Goal: Information Seeking & Learning: Learn about a topic

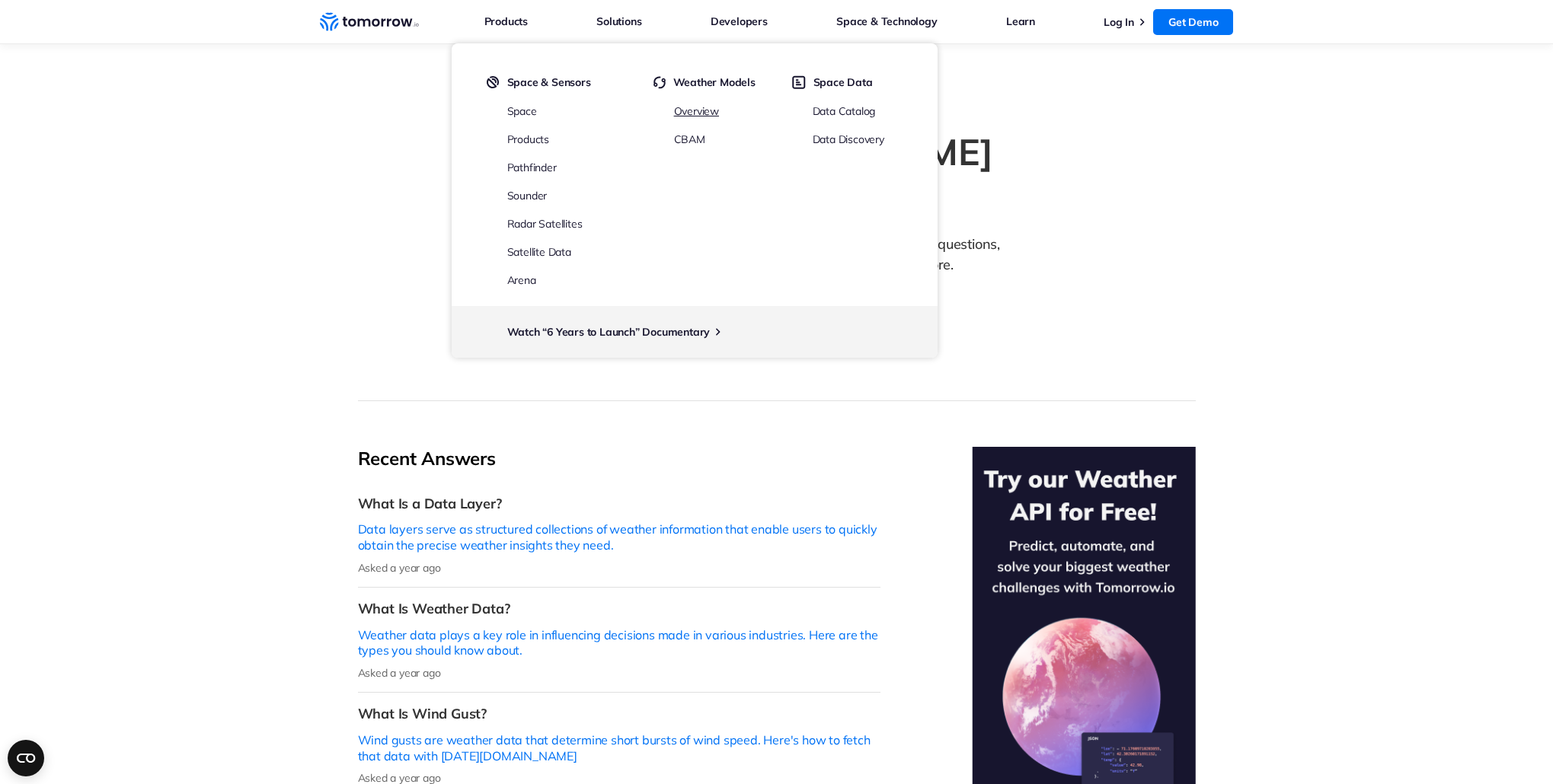
click at [710, 111] on link "Overview" at bounding box center [697, 111] width 45 height 14
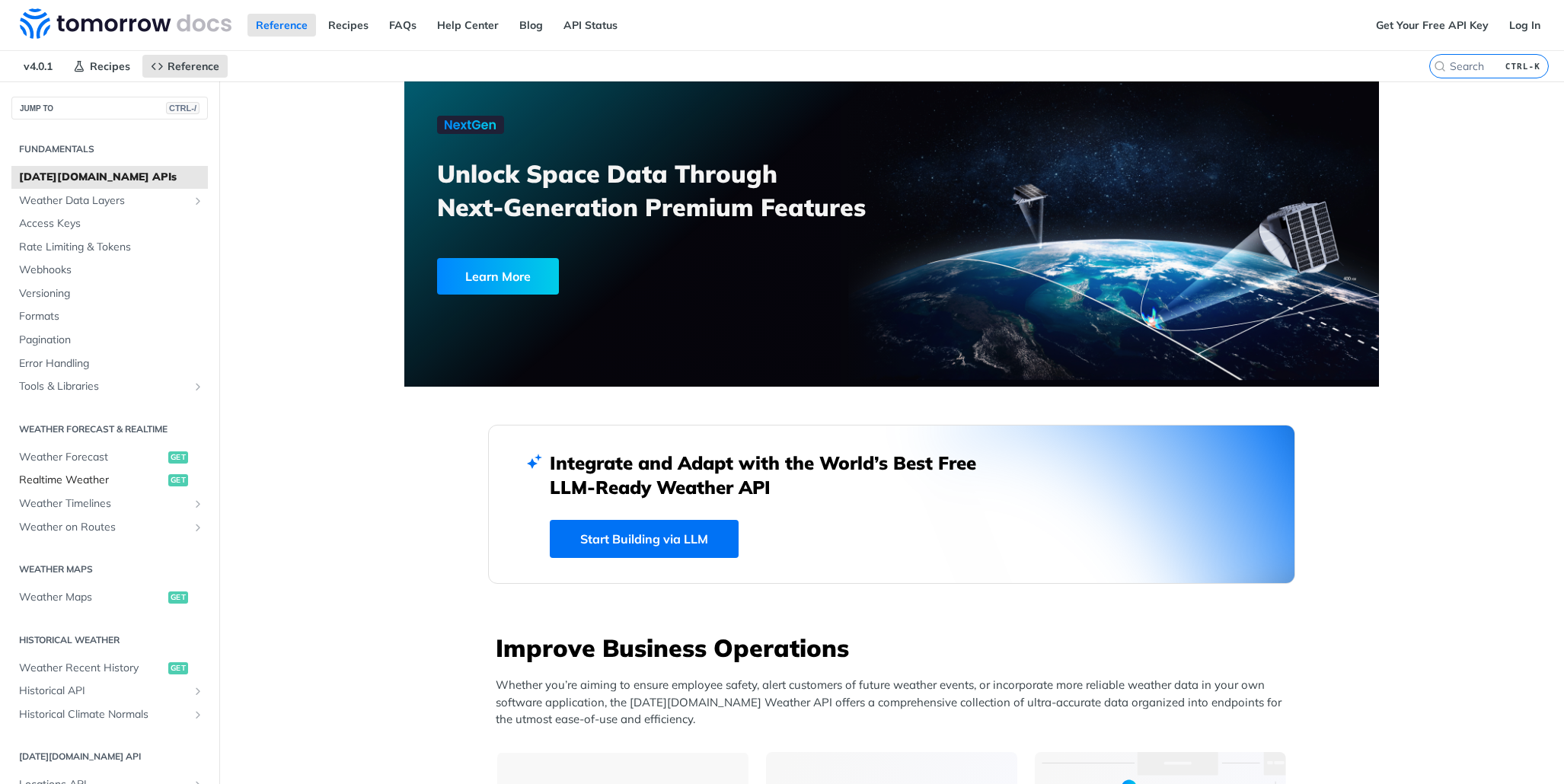
click at [51, 484] on span "Realtime Weather" at bounding box center [92, 480] width 146 height 15
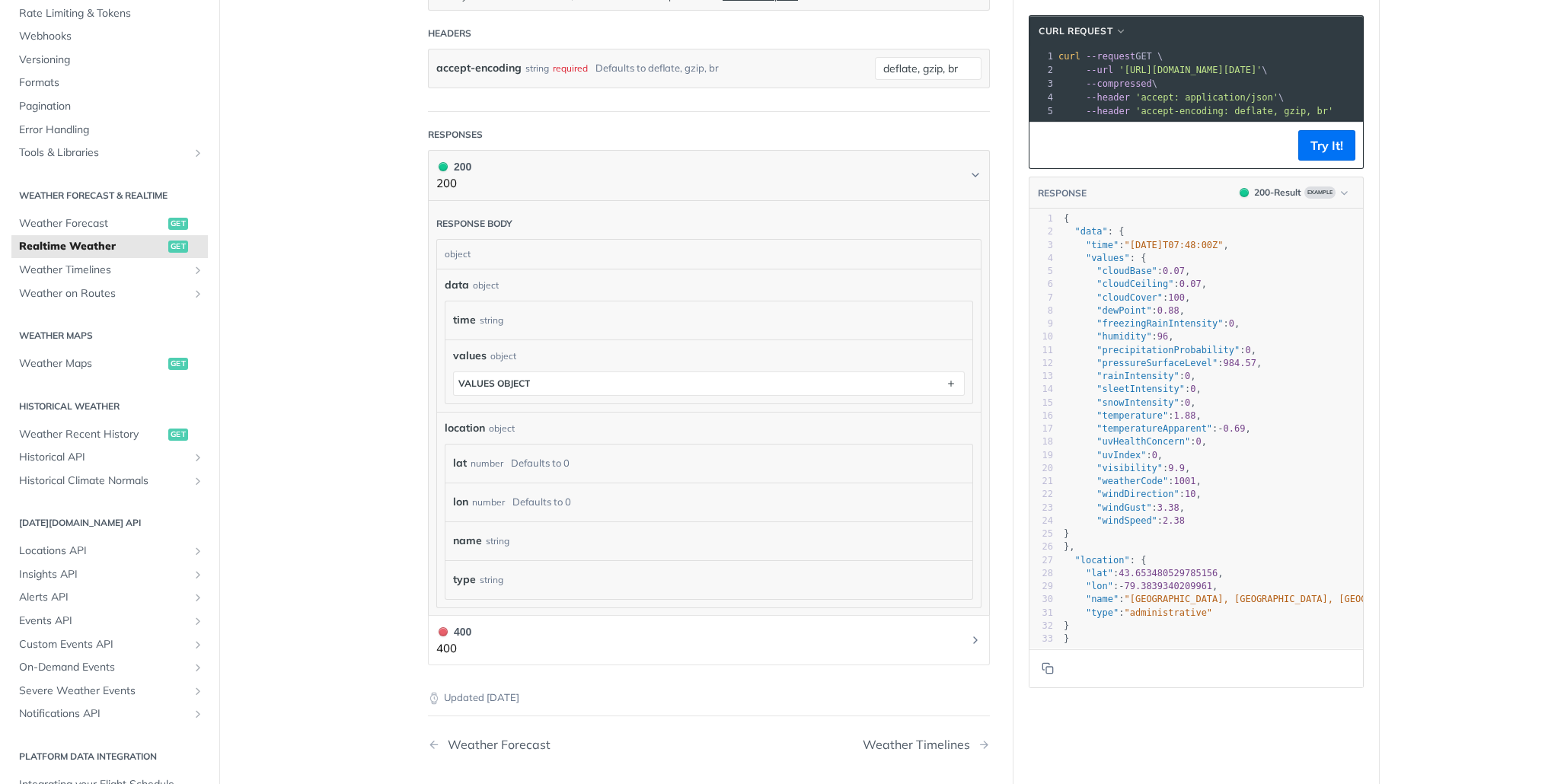
scroll to position [547, 0]
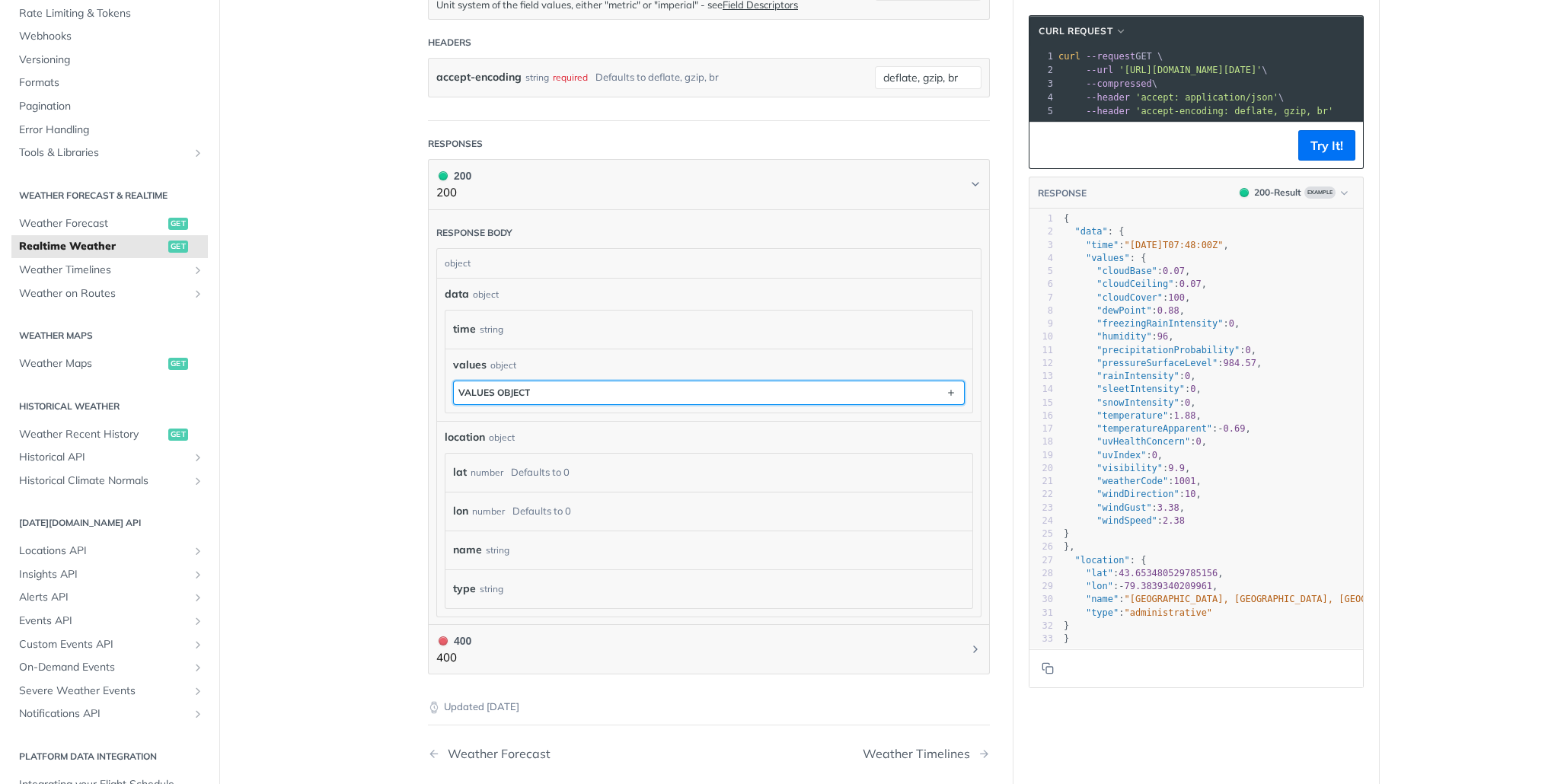
click at [454, 396] on button "values object" at bounding box center [709, 393] width 510 height 23
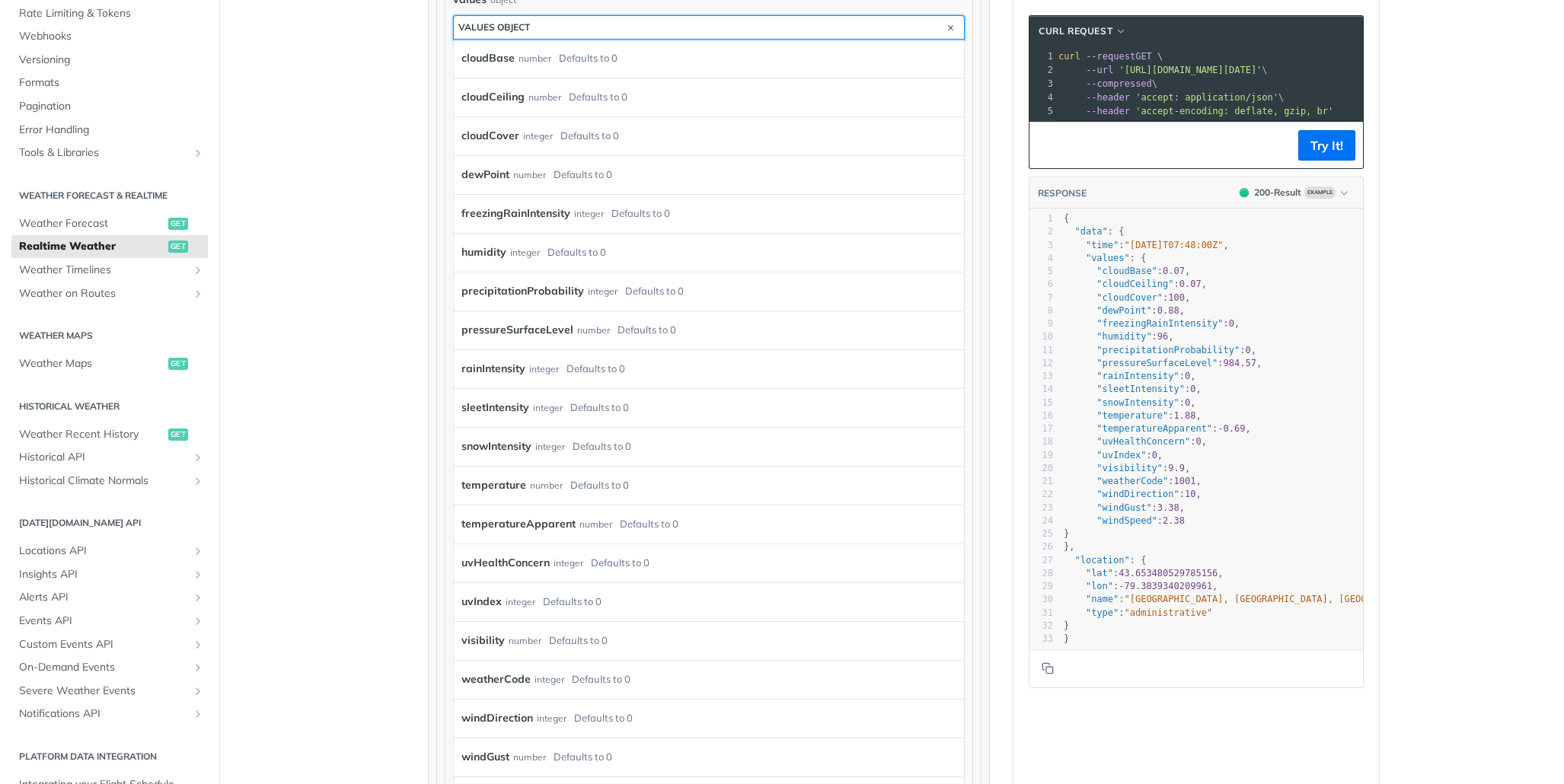
scroll to position [1004, 0]
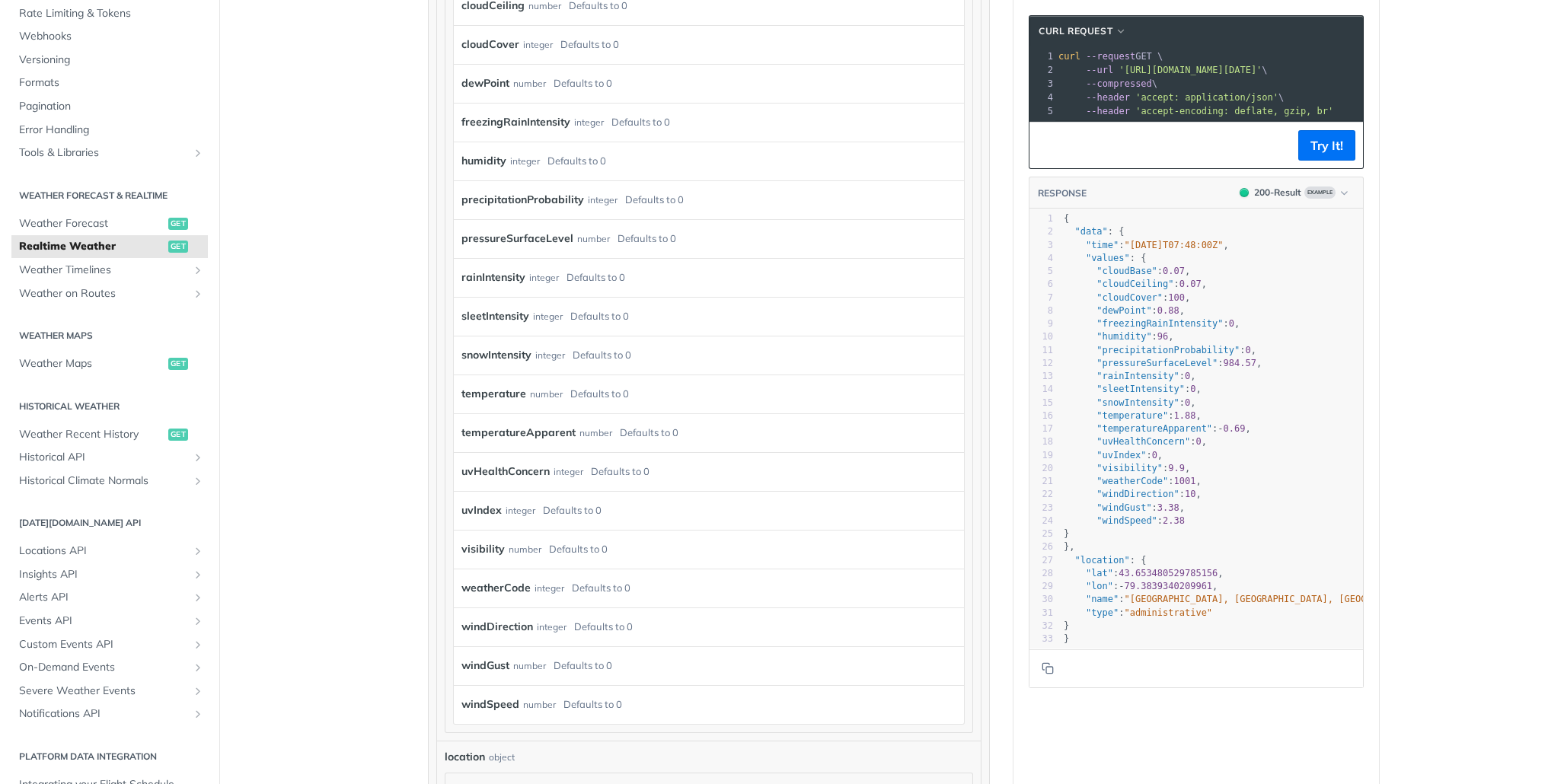
click at [476, 582] on label "weatherCode" at bounding box center [496, 588] width 69 height 22
click at [95, 152] on span "Tools & Libraries" at bounding box center [103, 153] width 169 height 15
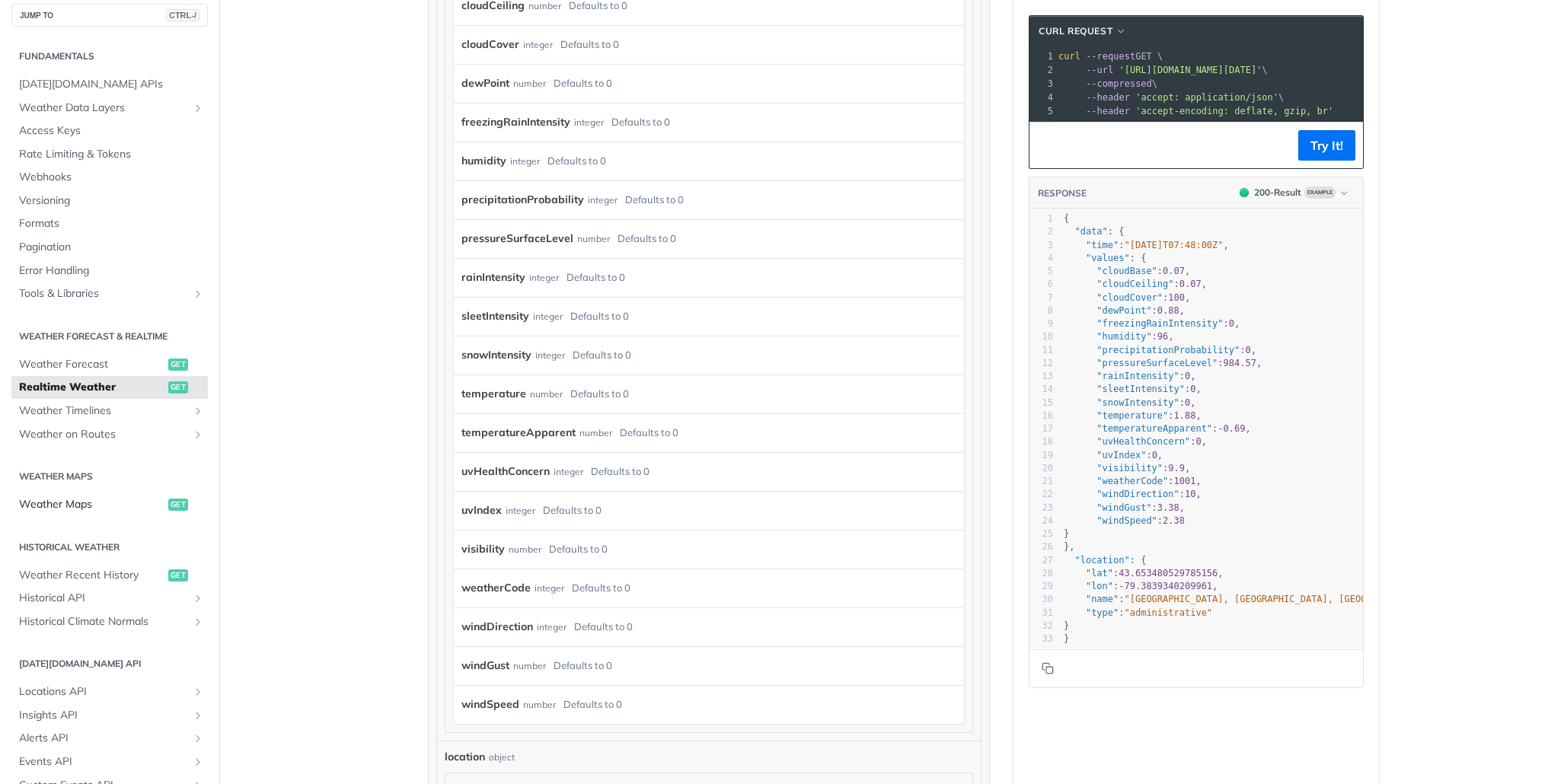
scroll to position [0, 0]
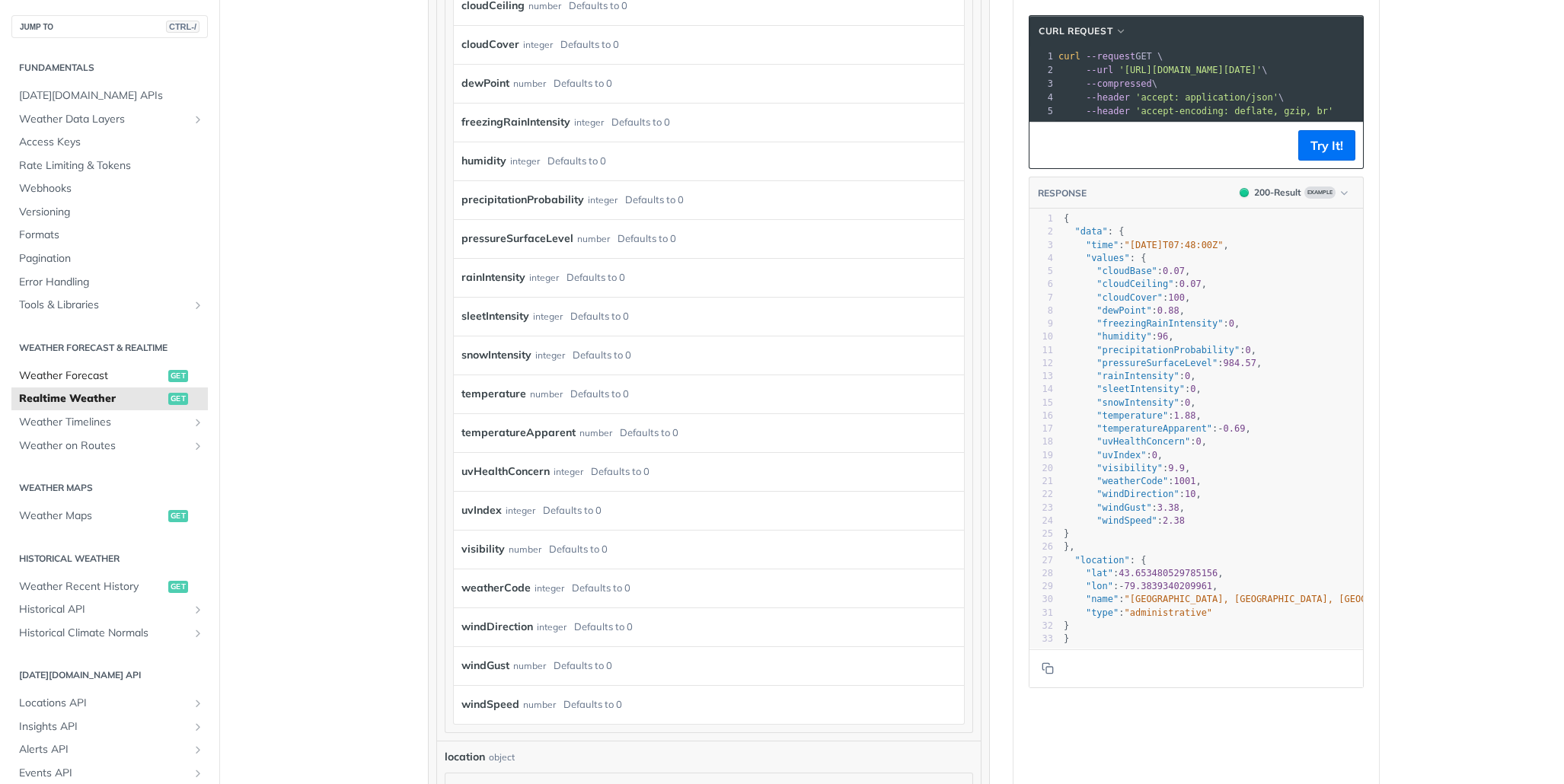
click at [66, 380] on span "Weather Forecast" at bounding box center [92, 376] width 146 height 15
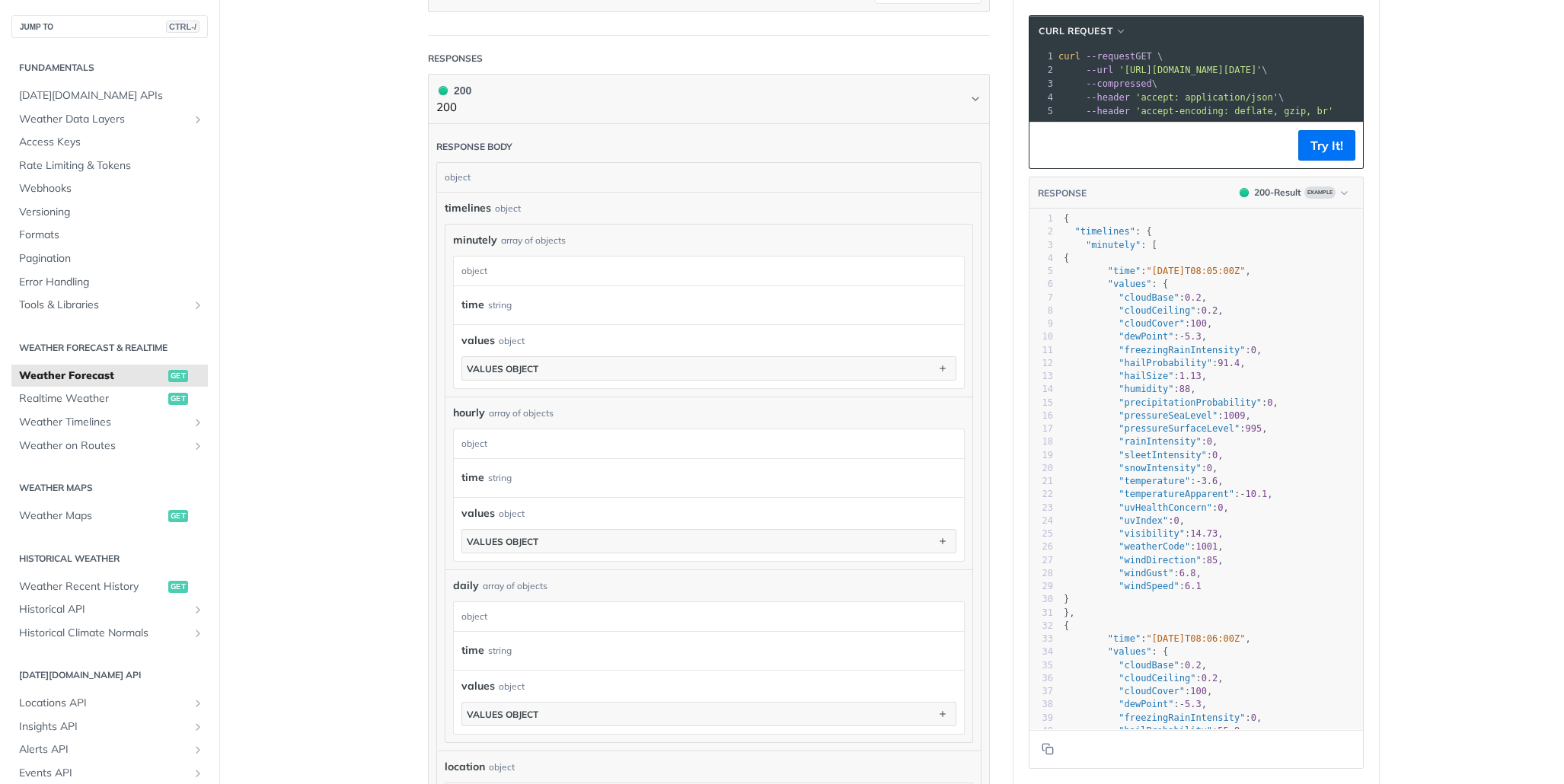
scroll to position [757, 0]
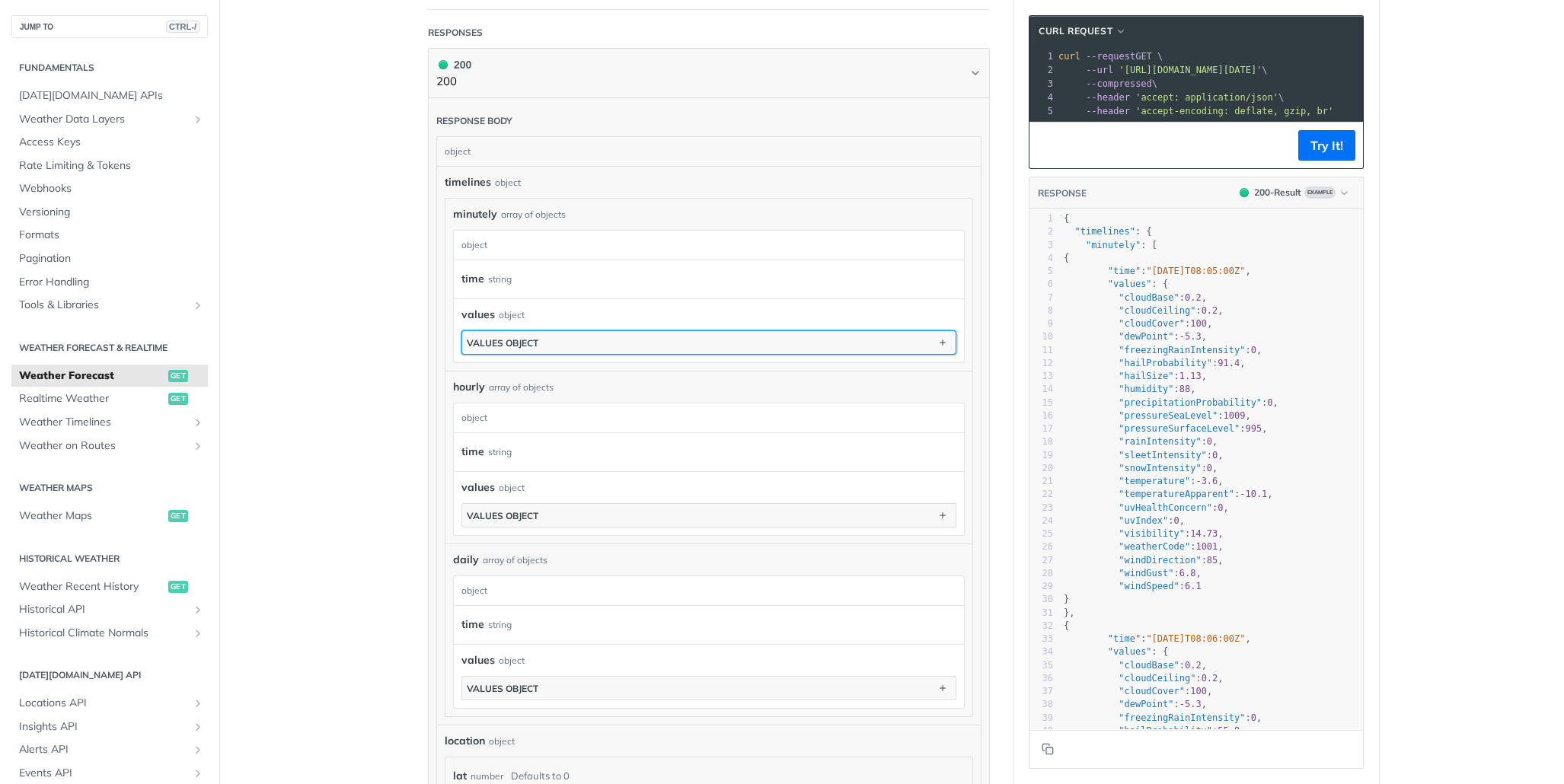
click at [627, 333] on button "values object" at bounding box center [709, 343] width 494 height 23
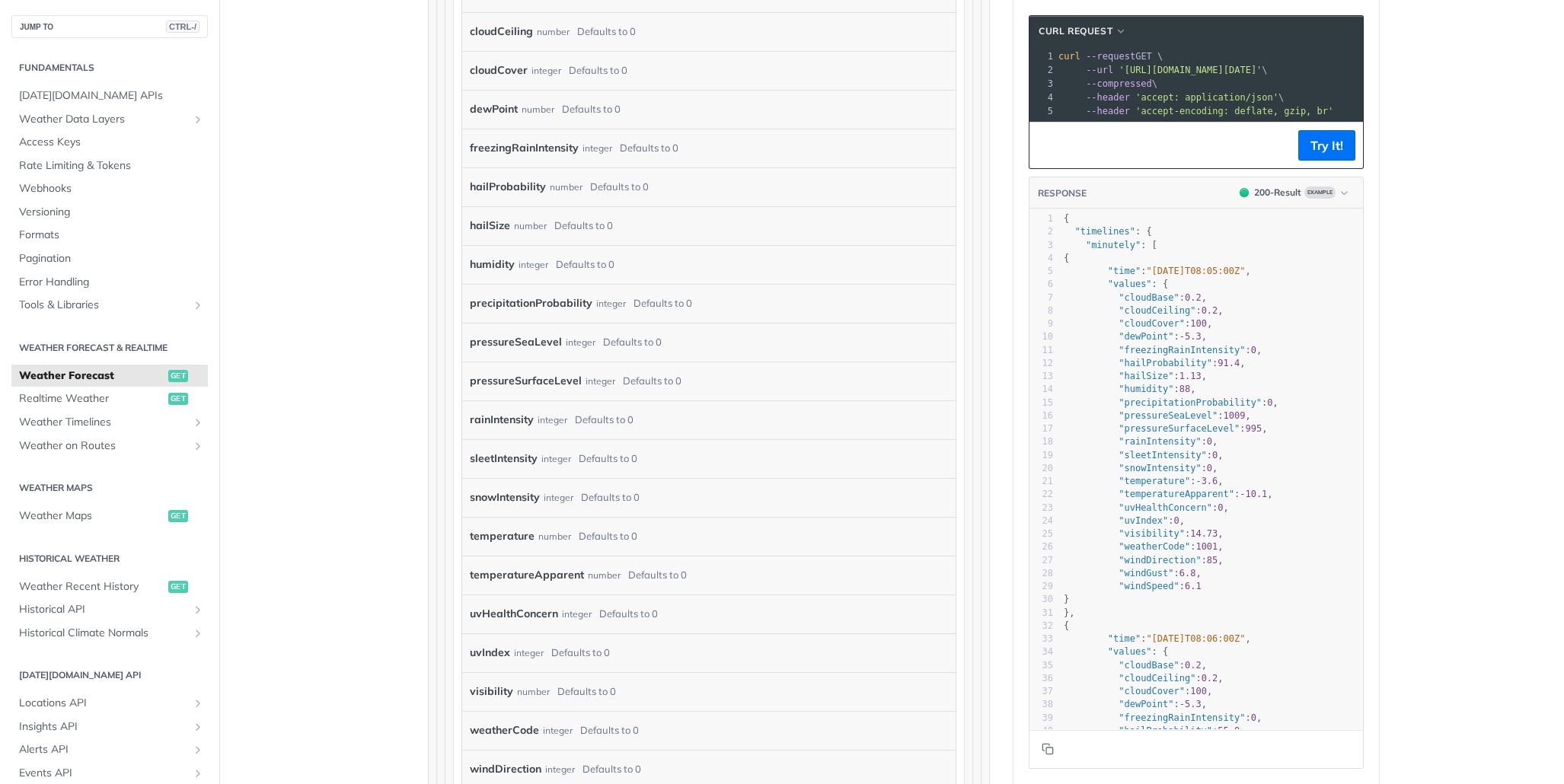
scroll to position [1214, 0]
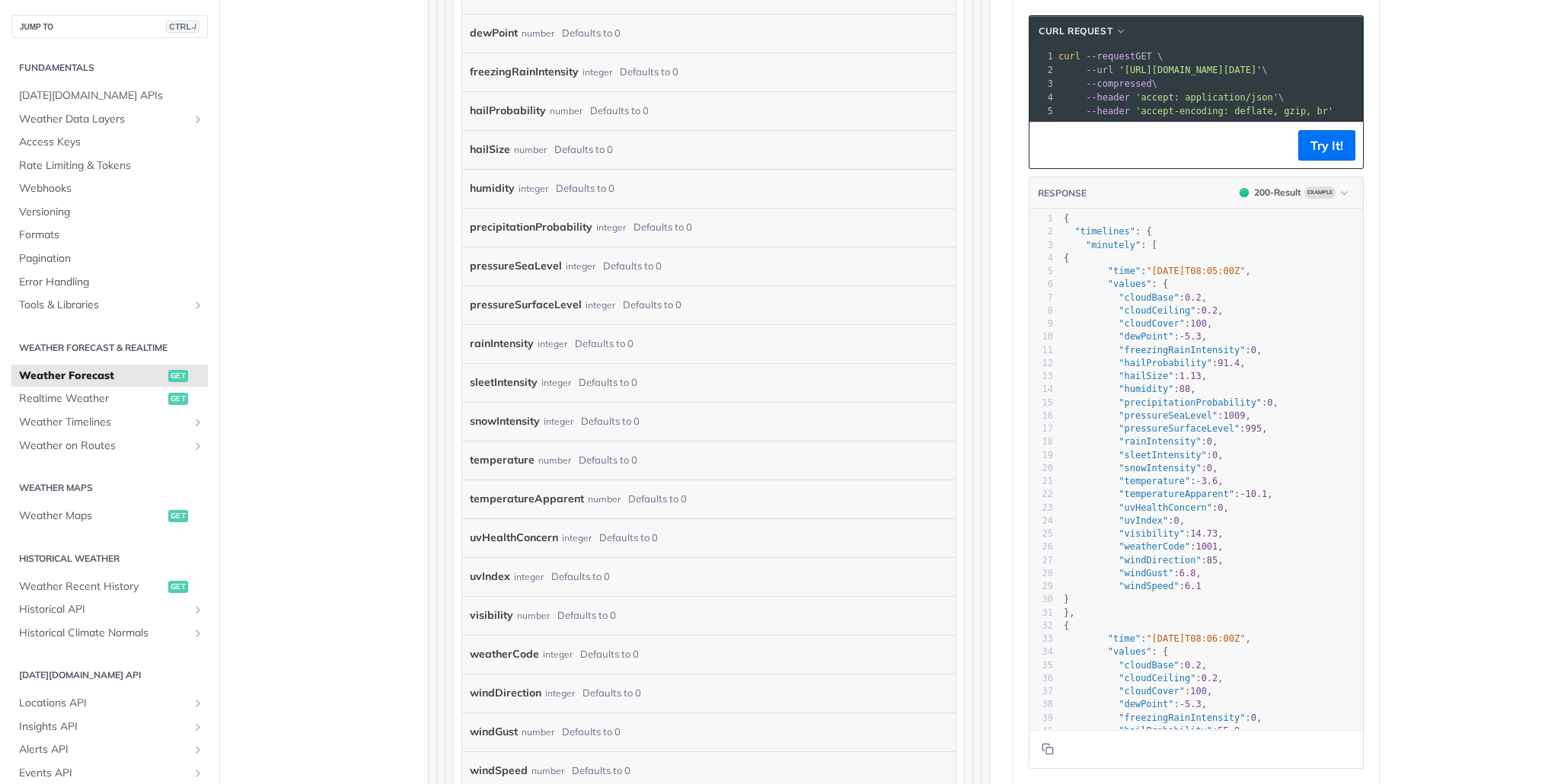
click at [509, 649] on label "weatherCode" at bounding box center [505, 654] width 69 height 22
click at [509, 648] on label "weatherCode" at bounding box center [505, 654] width 69 height 22
click at [531, 628] on div "visibility number Defaults to 0" at bounding box center [709, 615] width 494 height 39
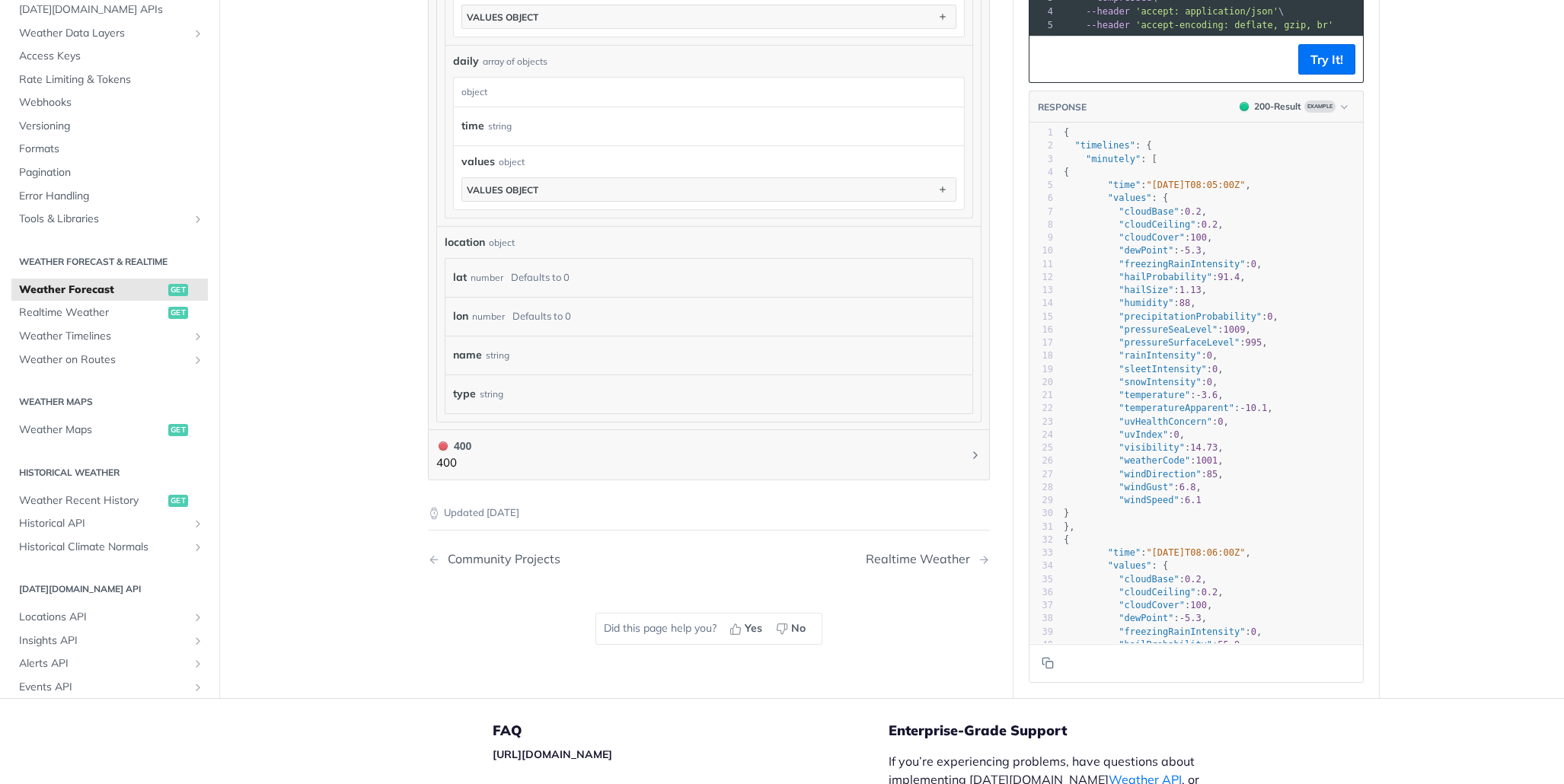
scroll to position [1954, 0]
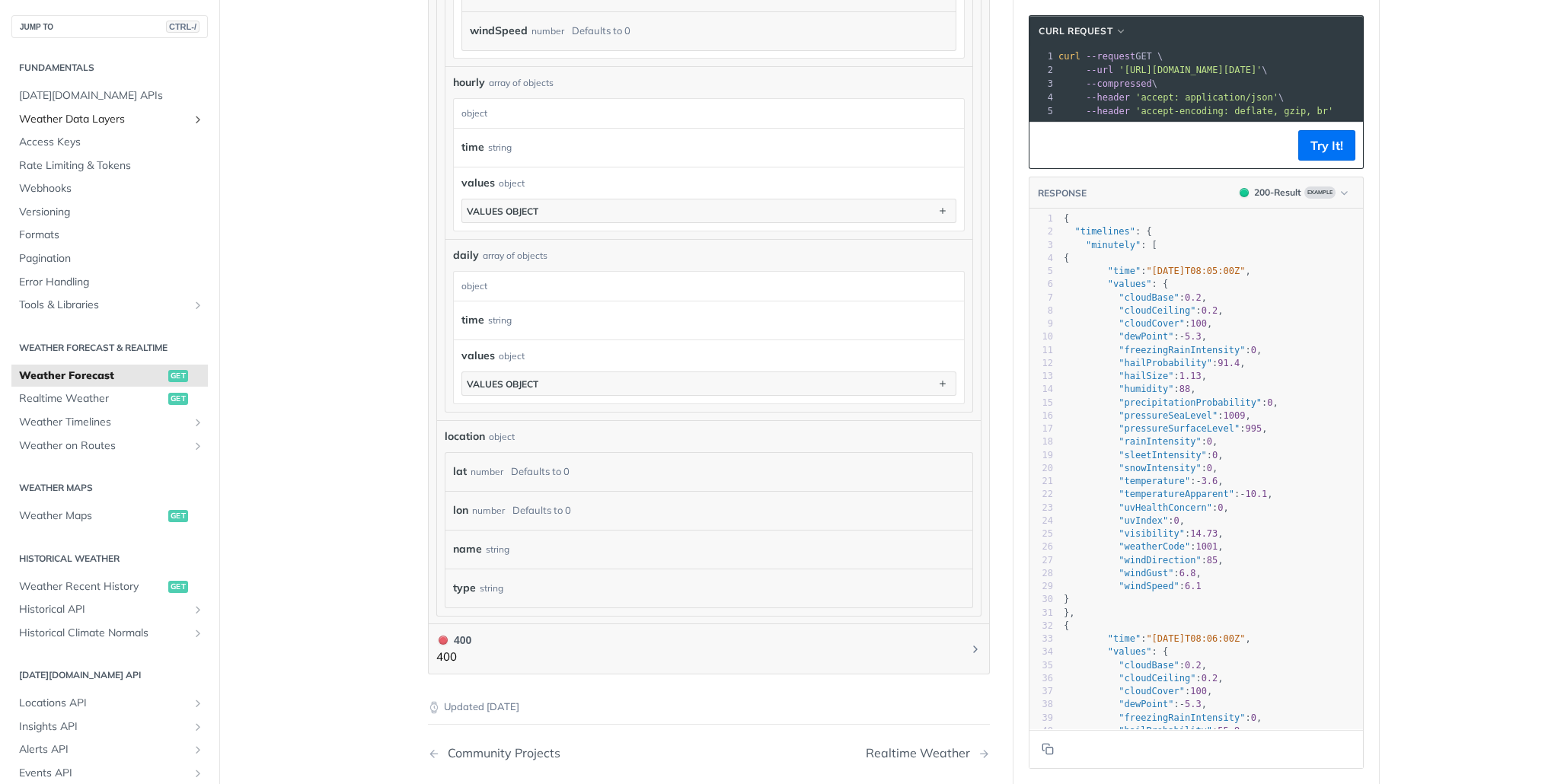
click at [91, 114] on span "Weather Data Layers" at bounding box center [103, 119] width 169 height 15
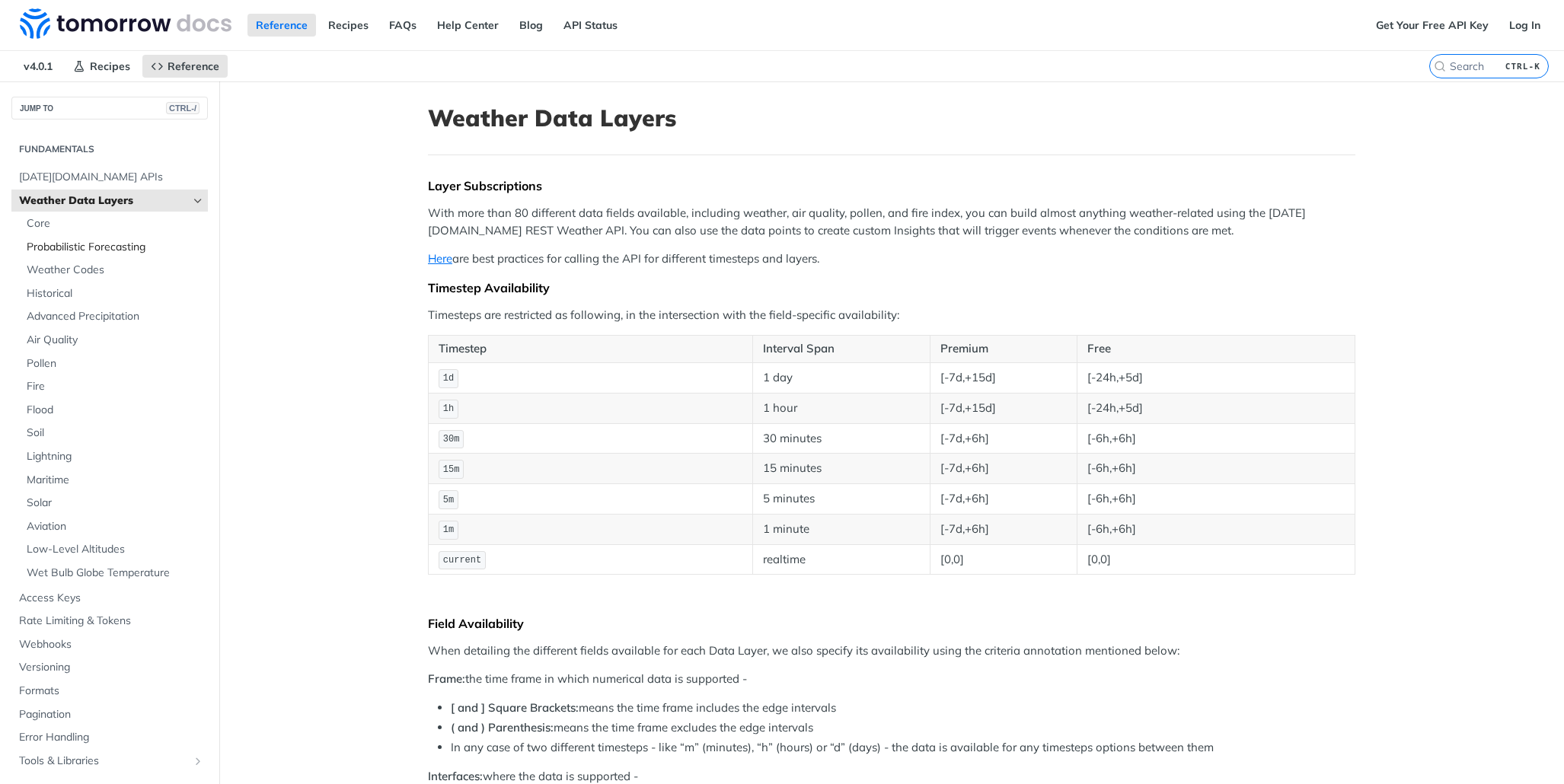
click at [88, 256] on link "Probabilistic Forecasting" at bounding box center [113, 247] width 189 height 23
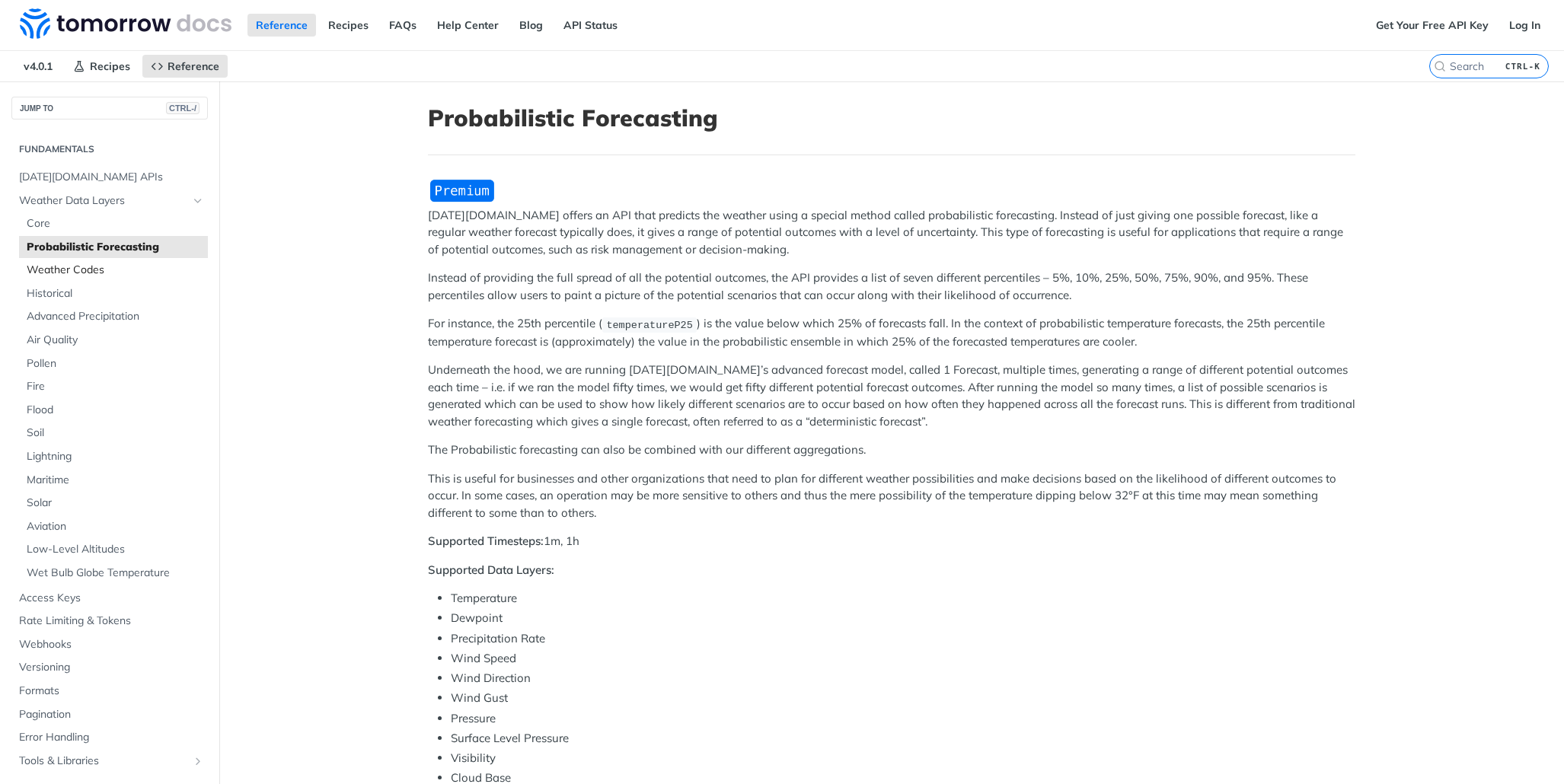
click at [84, 265] on span "Weather Codes" at bounding box center [115, 270] width 178 height 15
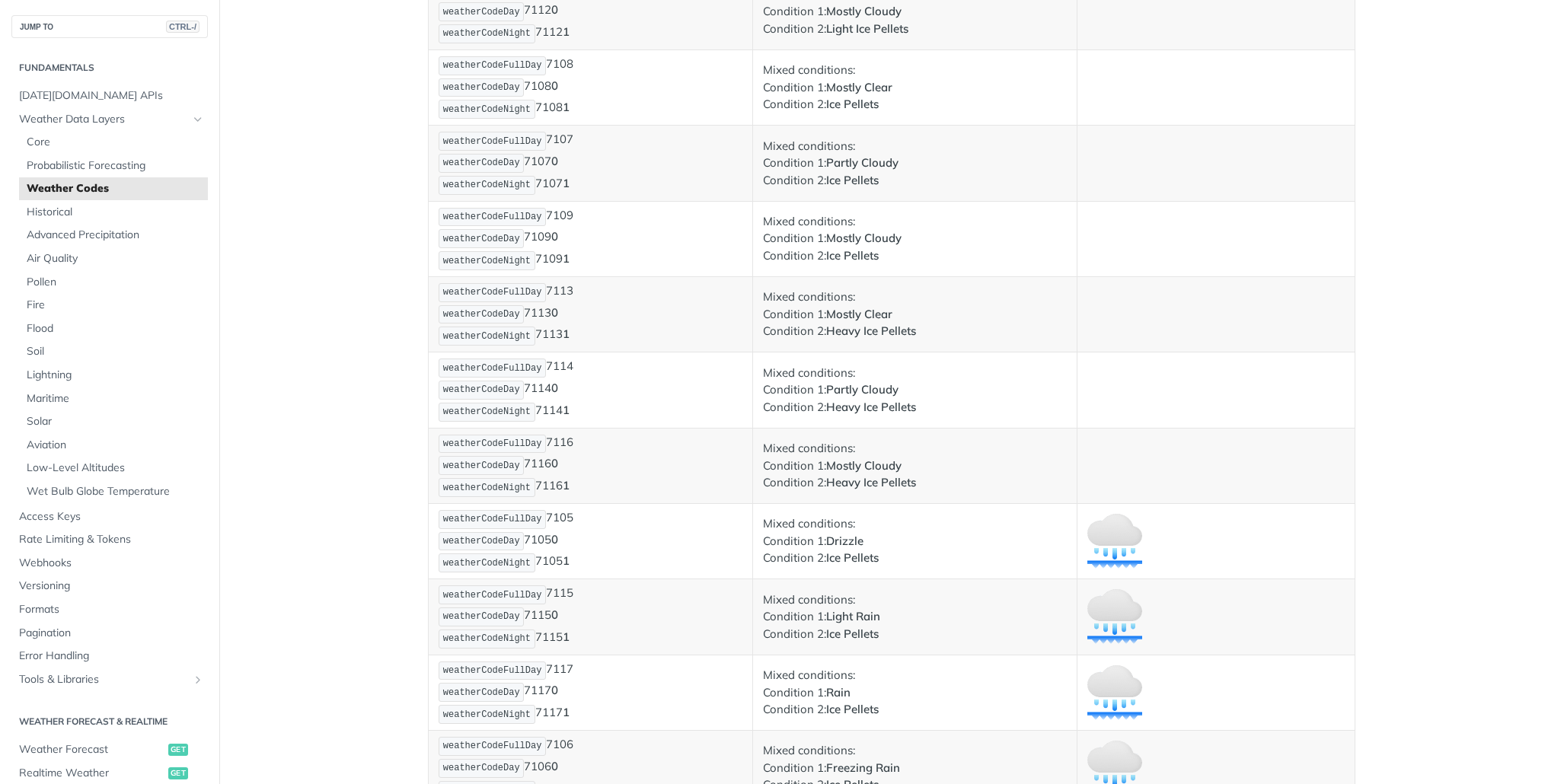
scroll to position [7767, 0]
